Goal: Navigation & Orientation: Find specific page/section

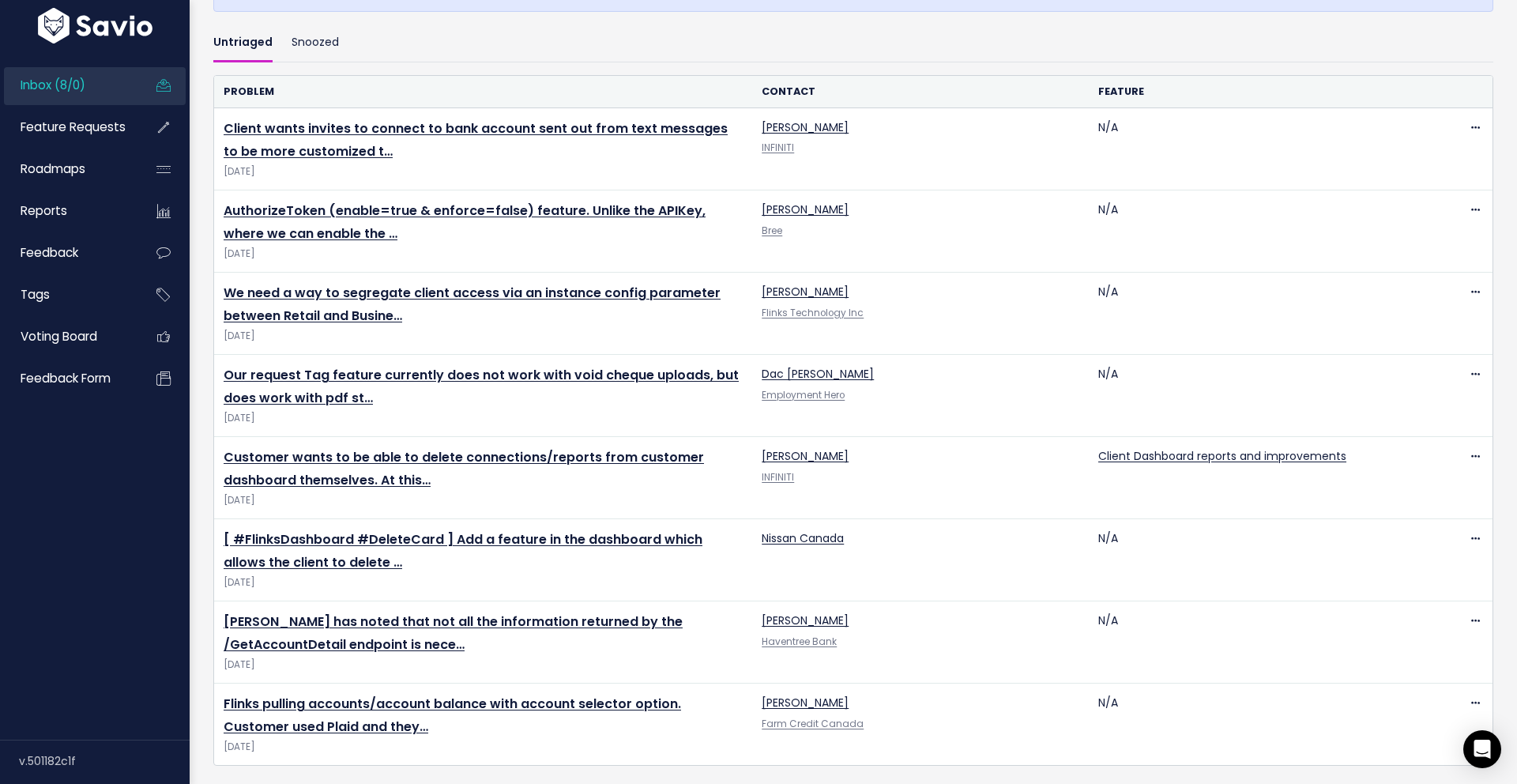
scroll to position [482, 0]
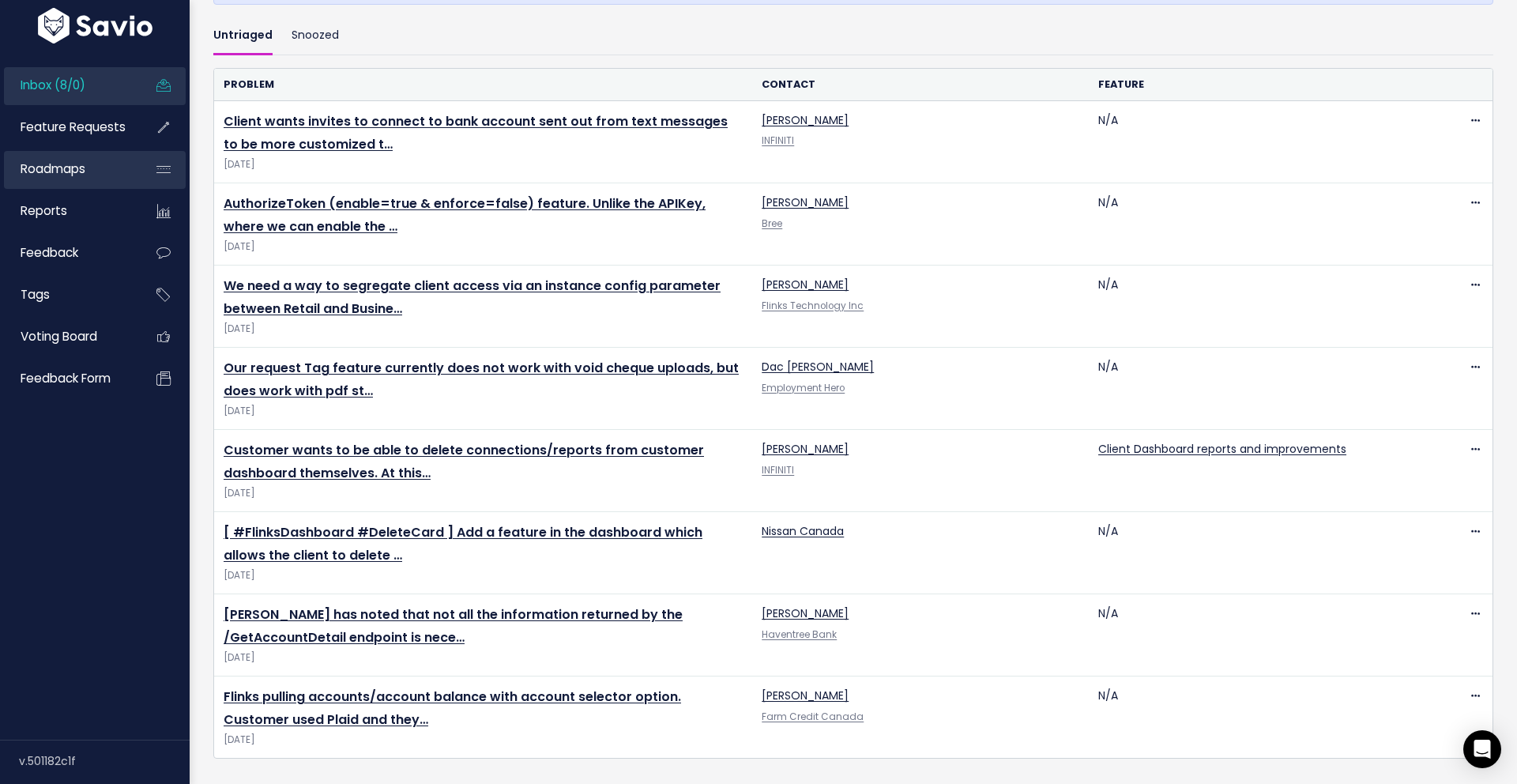
click at [56, 167] on span "Roadmaps" at bounding box center [53, 168] width 65 height 17
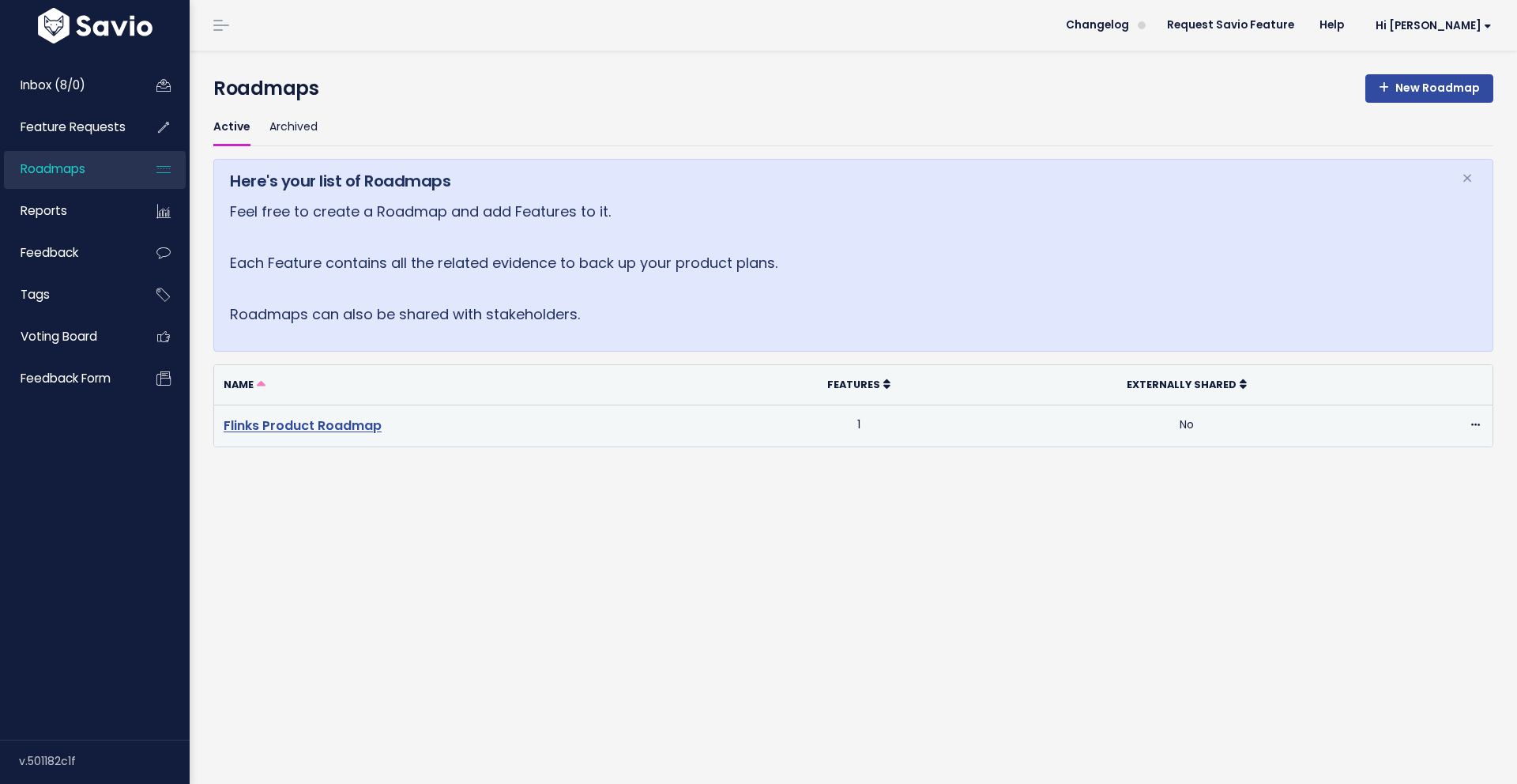
click at [339, 429] on link "Flinks Product Roadmap" at bounding box center [302, 425] width 158 height 18
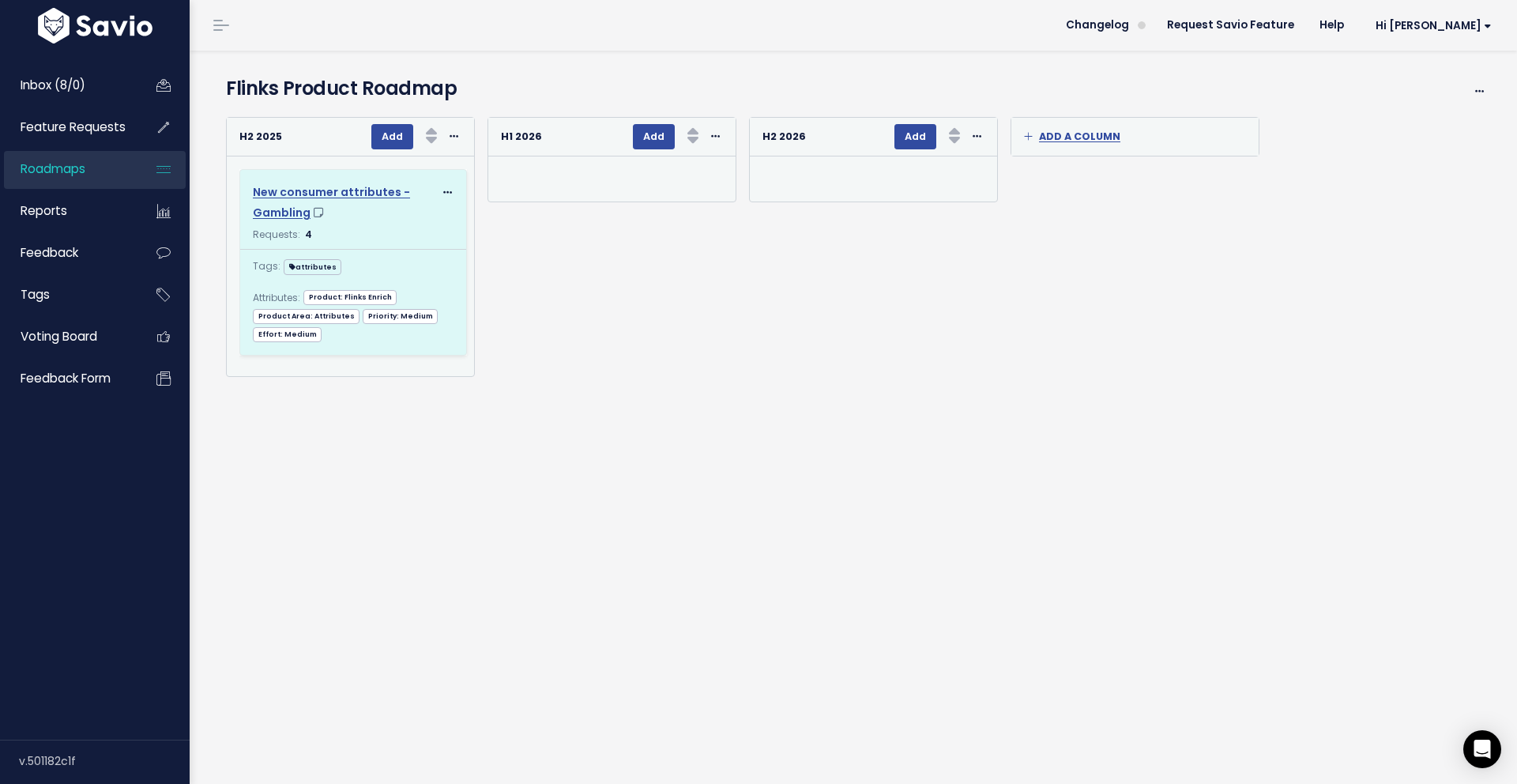
click at [400, 215] on div "New consumer attributes - Gambling" at bounding box center [343, 202] width 181 height 40
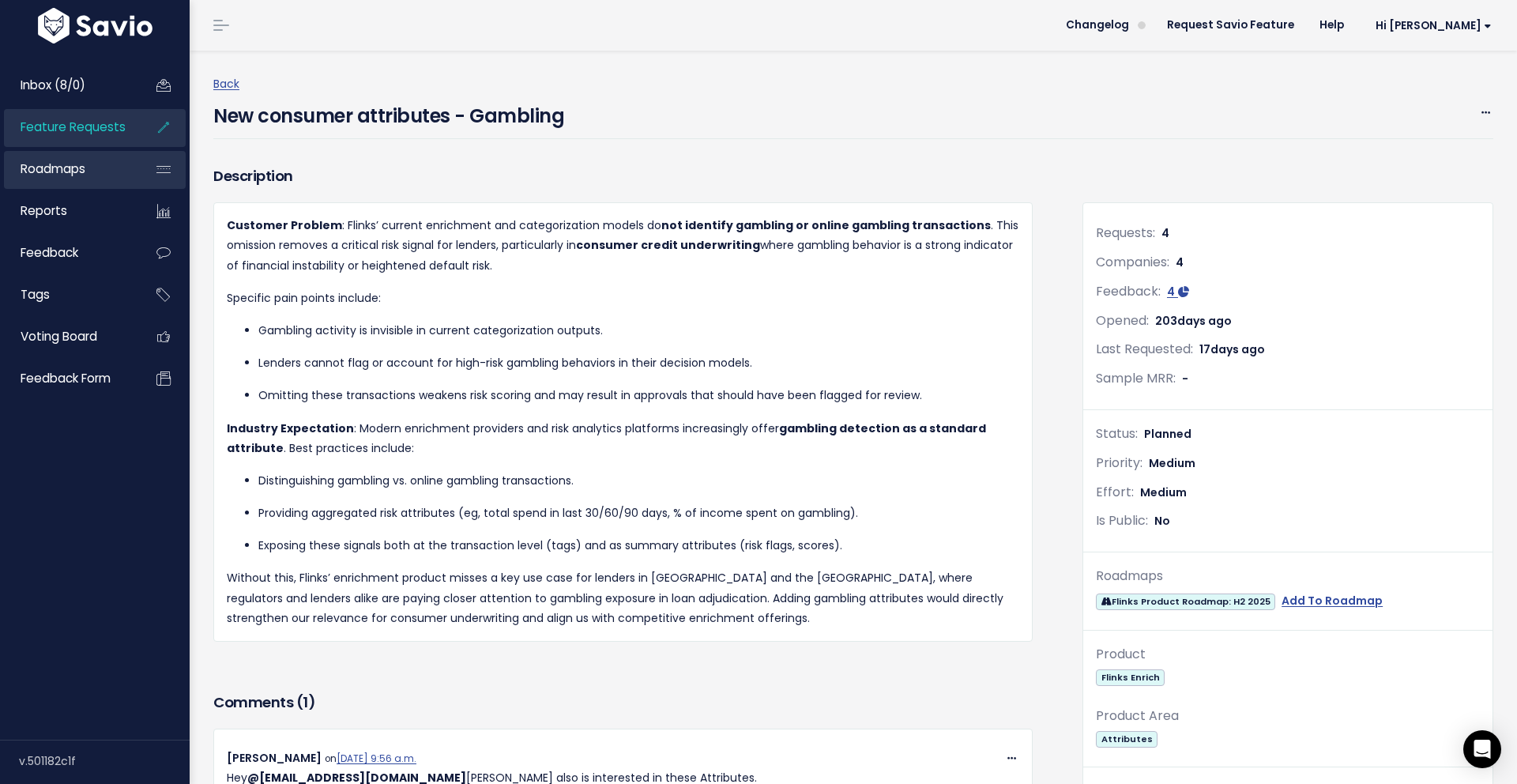
click at [69, 173] on span "Roadmaps" at bounding box center [53, 168] width 65 height 17
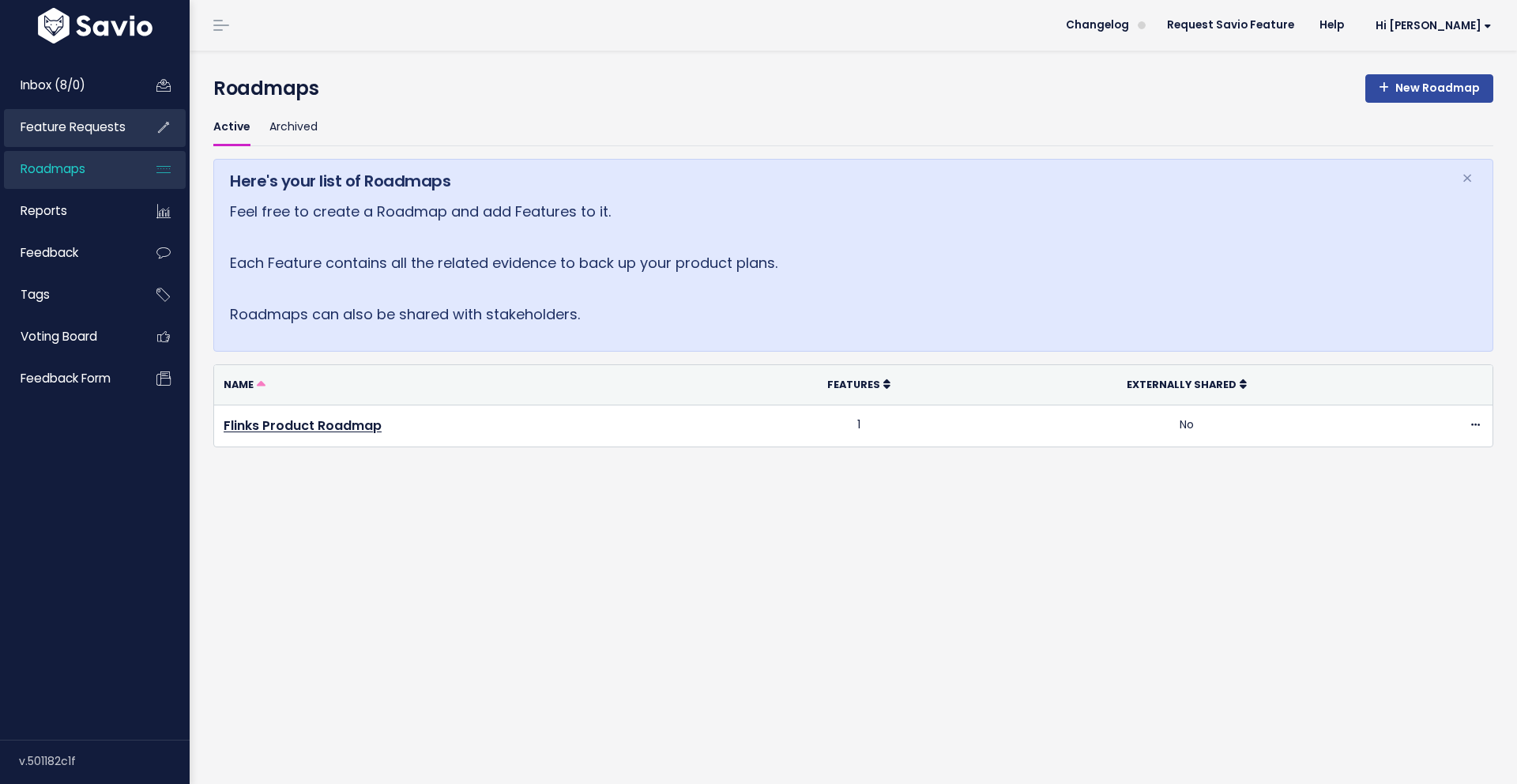
click at [93, 124] on span "Feature Requests" at bounding box center [73, 126] width 105 height 17
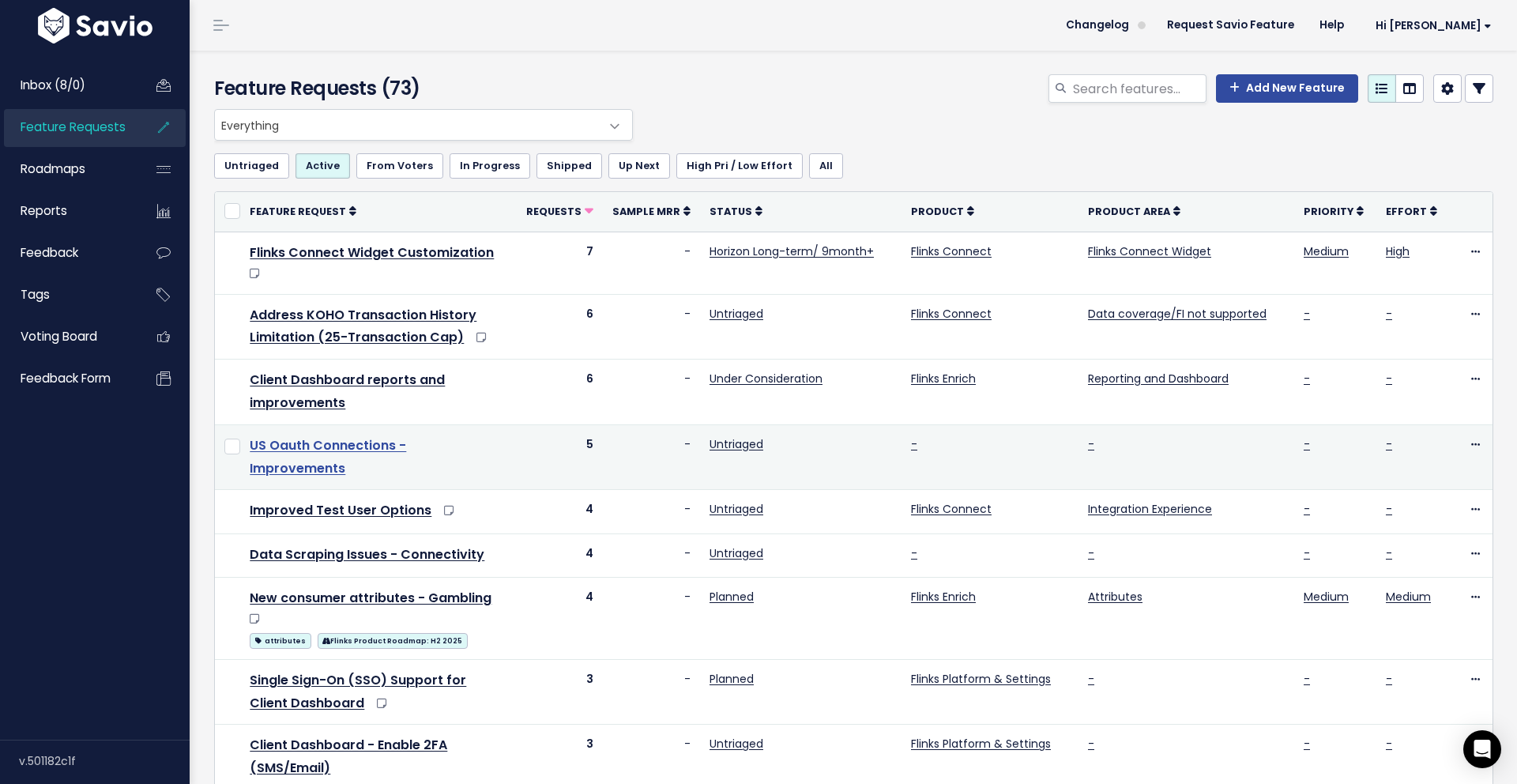
click at [406, 436] on link "US Oauth Connections - Improvements" at bounding box center [328, 457] width 156 height 41
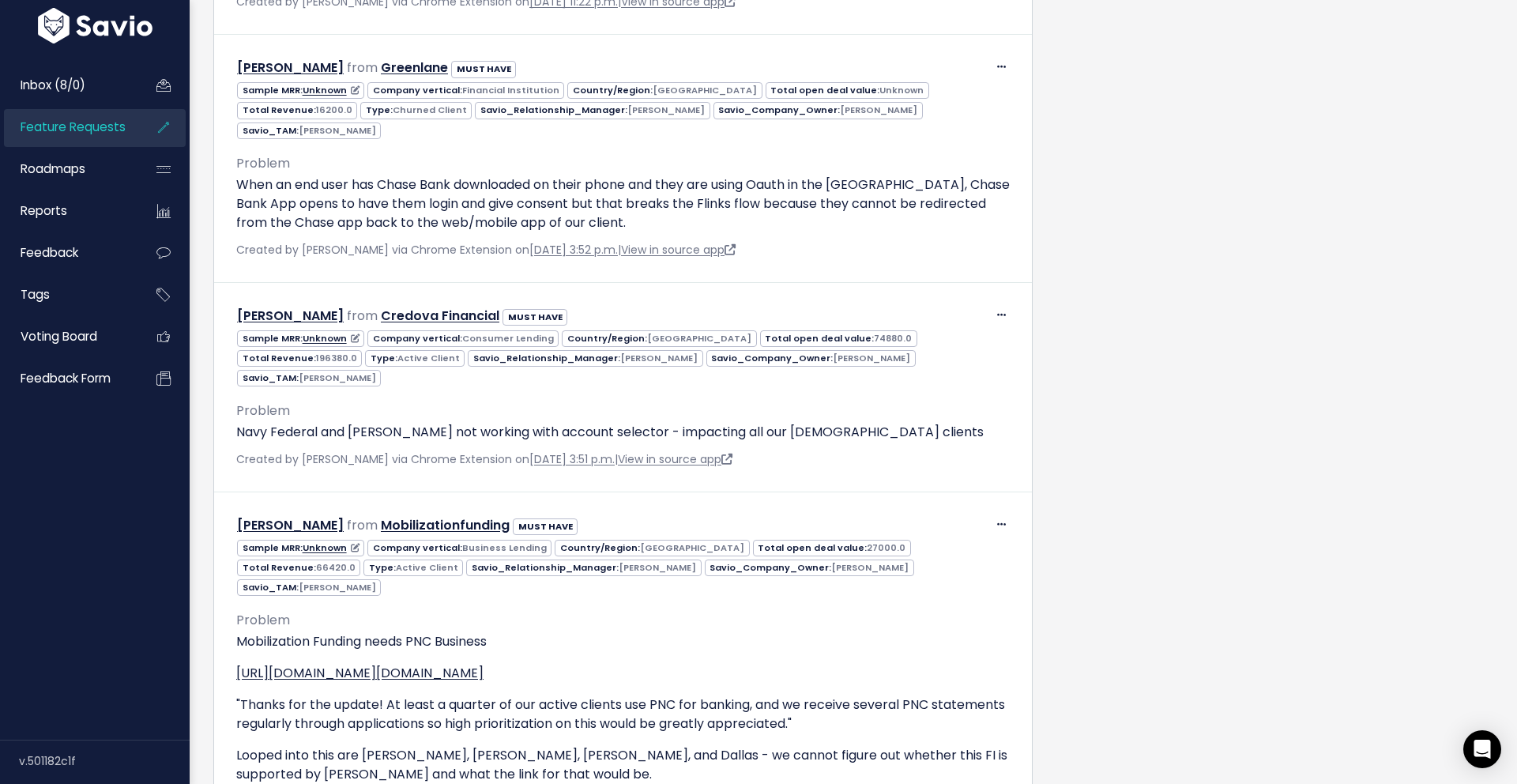
scroll to position [1195, 0]
